Goal: Find contact information: Find contact information

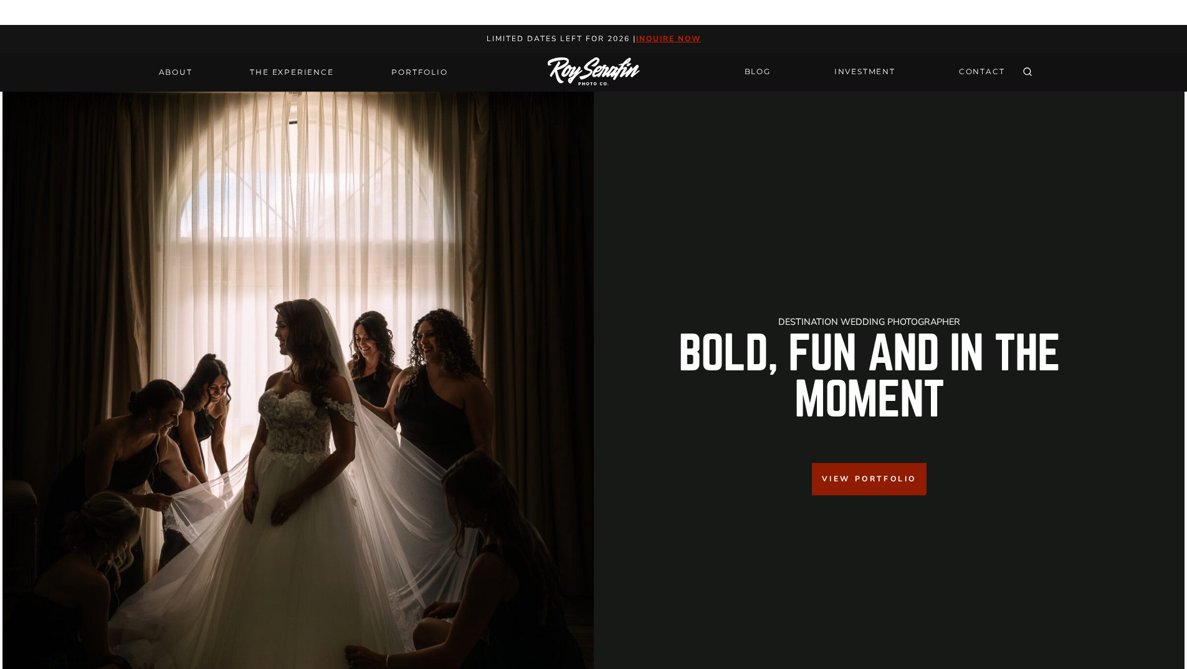
drag, startPoint x: 260, startPoint y: 97, endPoint x: 300, endPoint y: 95, distance: 39.9
click at [280, 96] on div "Destination Wedding Photographer Bold, Fun And in the Moment View Portfolio" at bounding box center [593, 426] width 1183 height 669
click at [750, 70] on link "BLOG" at bounding box center [757, 72] width 41 height 22
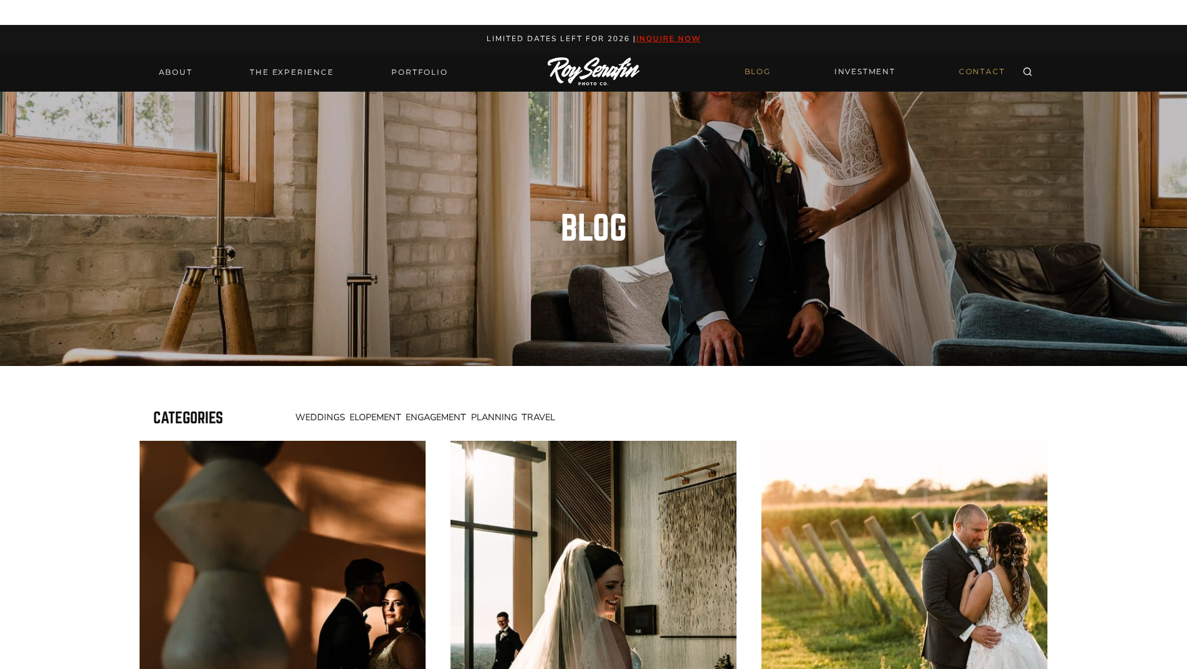
click at [969, 69] on link "CONTACT" at bounding box center [982, 72] width 61 height 22
click at [969, 72] on link "CONTACT" at bounding box center [982, 72] width 61 height 22
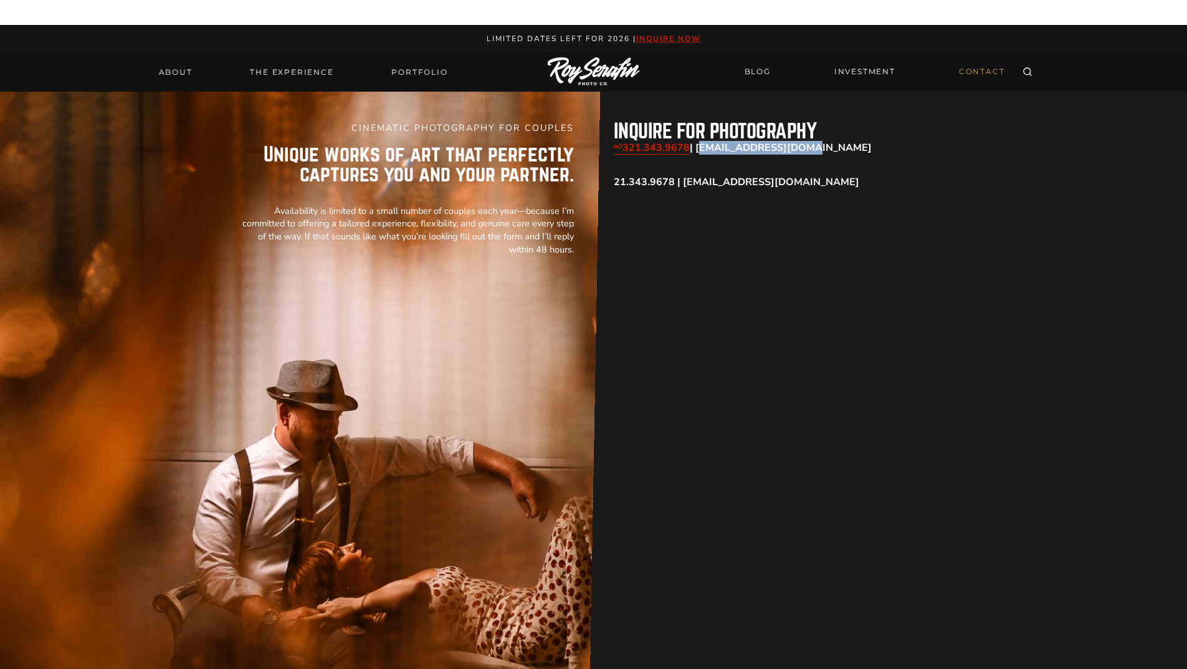
drag, startPoint x: 697, startPoint y: 146, endPoint x: 793, endPoint y: 143, distance: 95.4
click at [793, 143] on p "NO 321.343.9678 | info@royserafin.com" at bounding box center [783, 147] width 339 height 13
copy strong "info@royserafin.com"
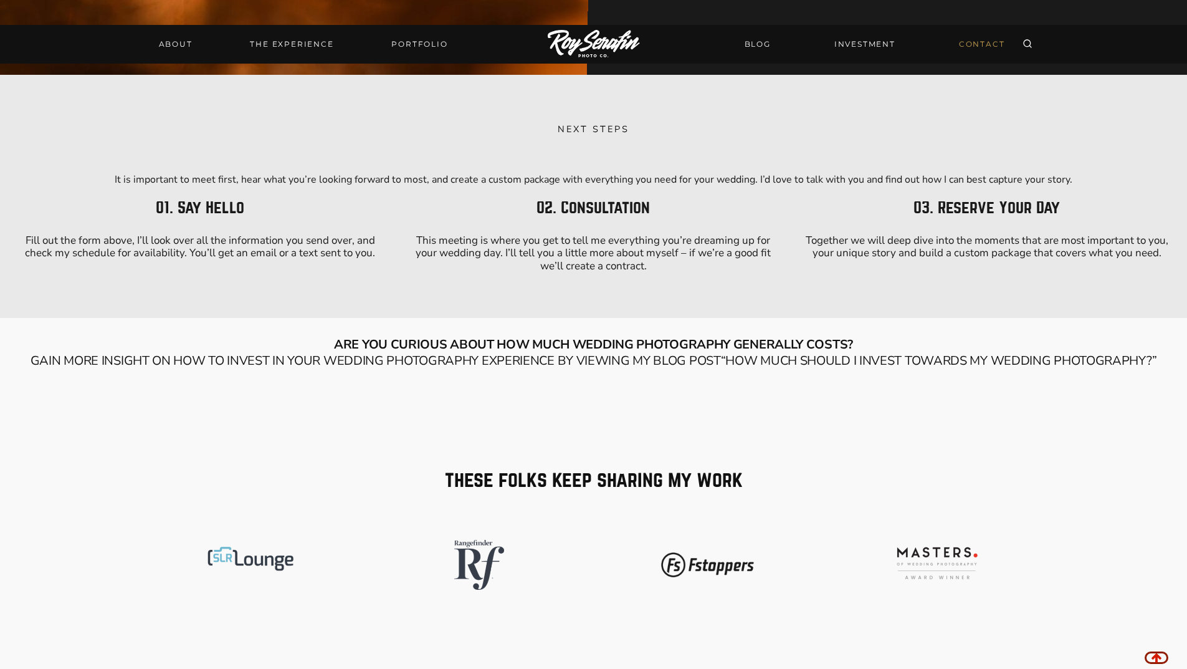
scroll to position [873, 0]
